Goal: Information Seeking & Learning: Learn about a topic

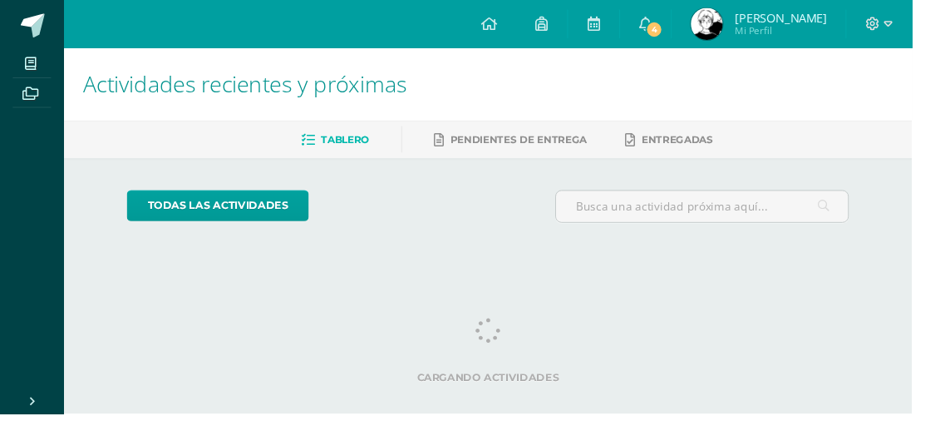
click at [699, 27] on link "4" at bounding box center [672, 25] width 53 height 50
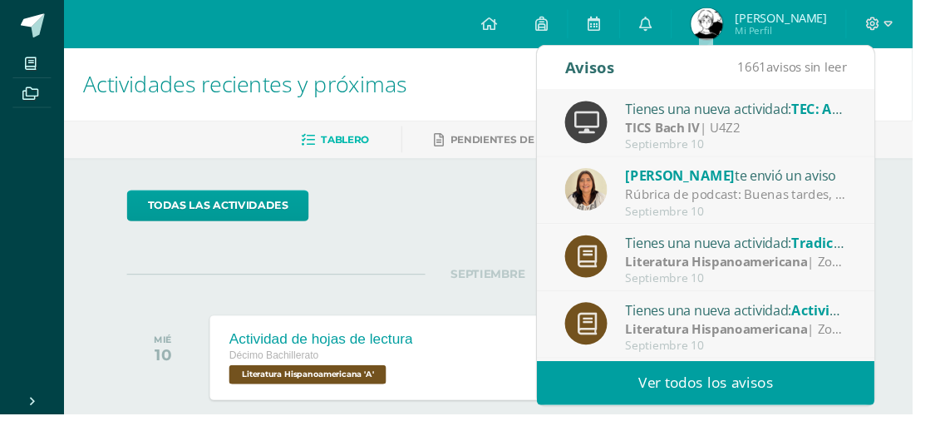
click at [844, 190] on div "[PERSON_NAME] te envió un aviso" at bounding box center [767, 183] width 231 height 22
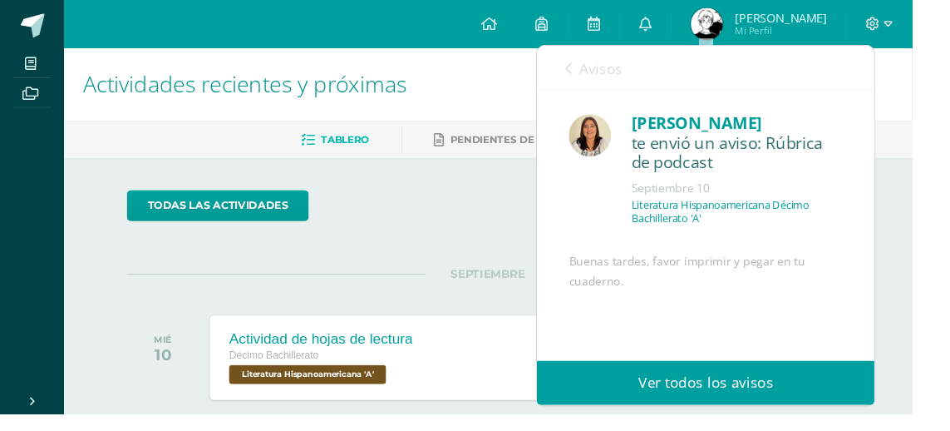
click at [597, 84] on link "Avisos" at bounding box center [619, 70] width 60 height 47
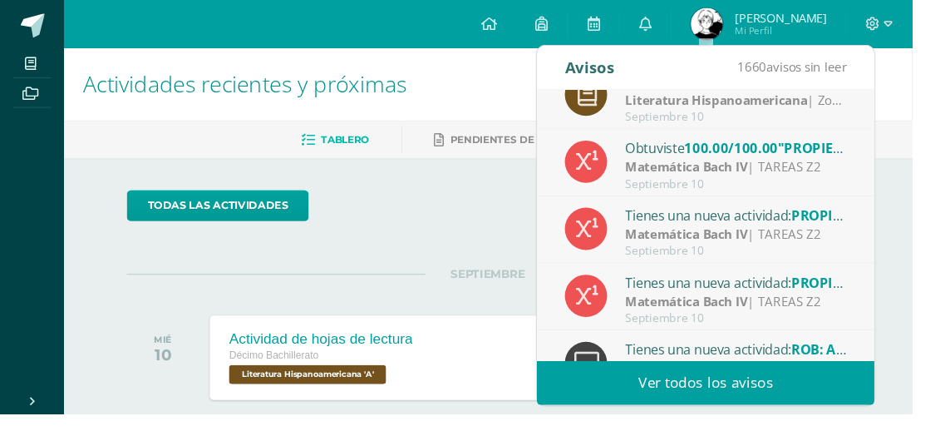
scroll to position [270, 0]
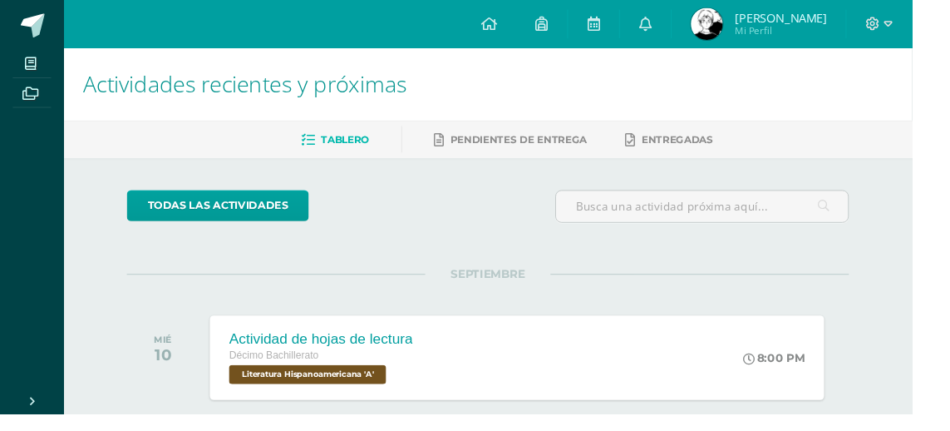
click at [137, 289] on div "SEPTIEMBRE MIÉ 10 Actividad de hojas de lectura Décimo Bachillerato Literatura …" at bounding box center [508, 352] width 752 height 134
click at [28, 67] on icon at bounding box center [32, 65] width 12 height 13
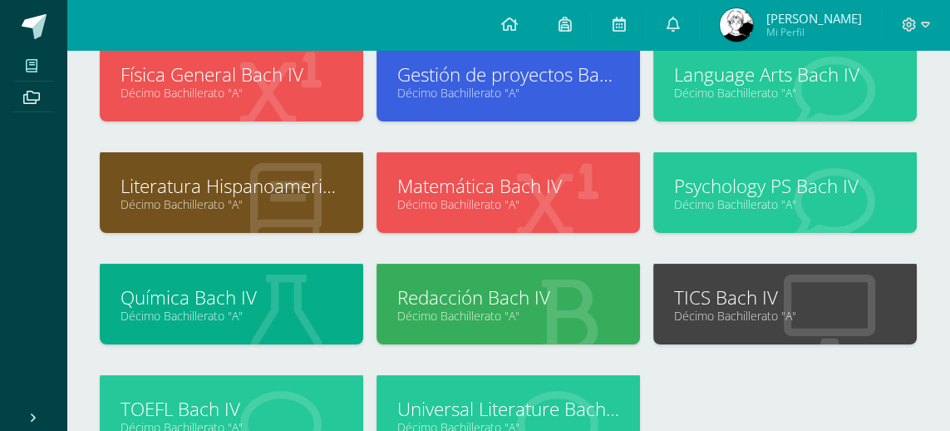
scroll to position [335, 0]
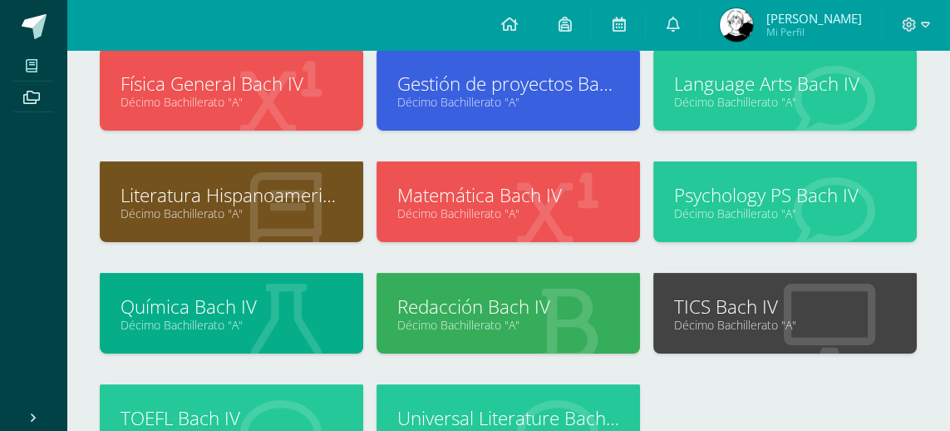
click at [591, 206] on link "Décimo Bachillerato "A"" at bounding box center [508, 213] width 222 height 16
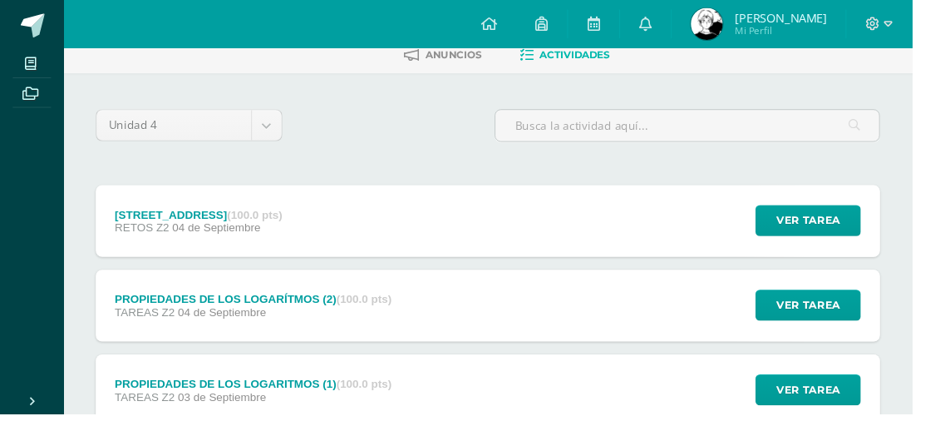
scroll to position [83, 0]
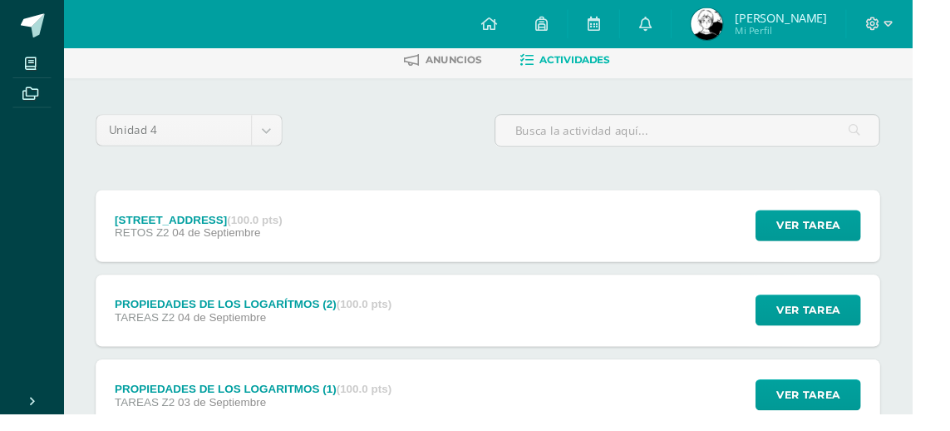
click at [623, 238] on div "RETO MATEMÁTICO 1, U4Z2 (100.0 pts) RETOS Z2 [DATE] Ver tarea [STREET_ADDRESS] …" at bounding box center [508, 235] width 817 height 75
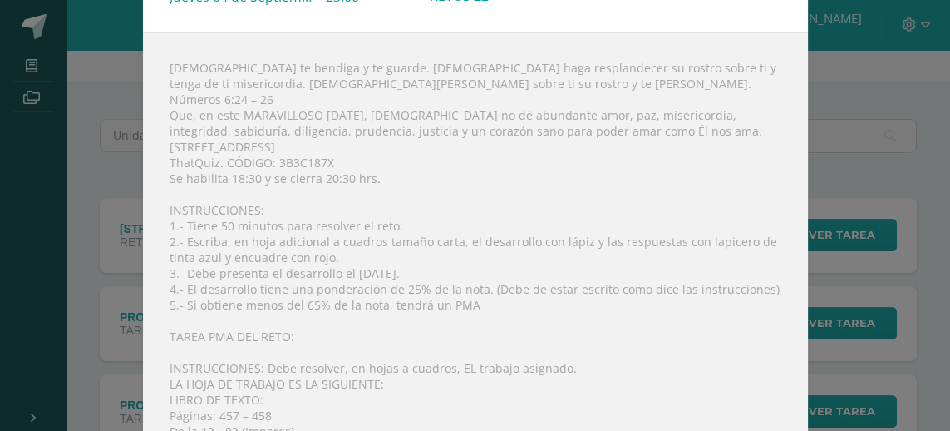
scroll to position [0, 0]
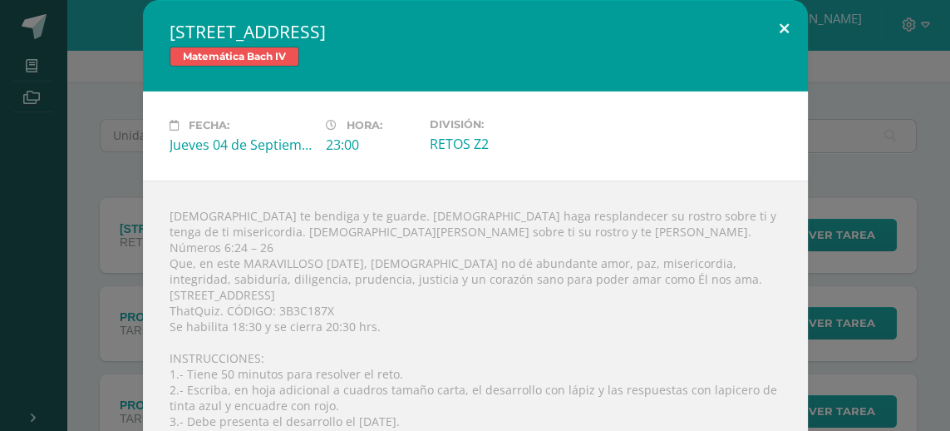
click at [772, 35] on button at bounding box center [784, 28] width 47 height 57
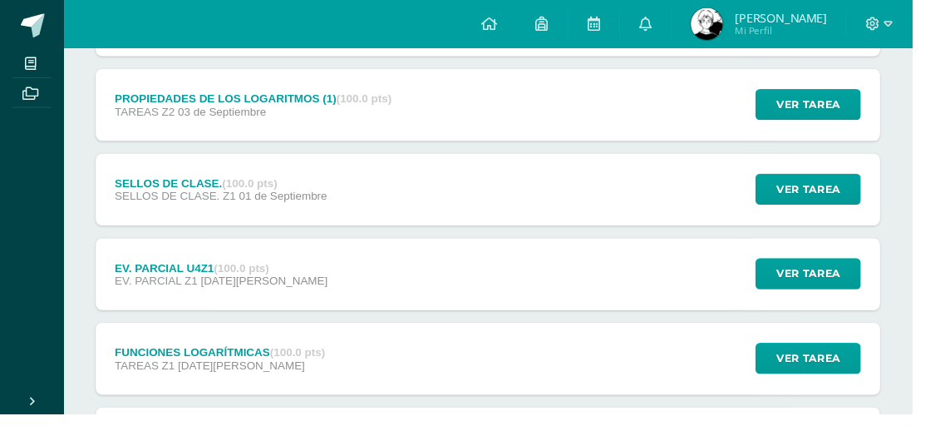
scroll to position [404, 0]
